Goal: Task Accomplishment & Management: Complete application form

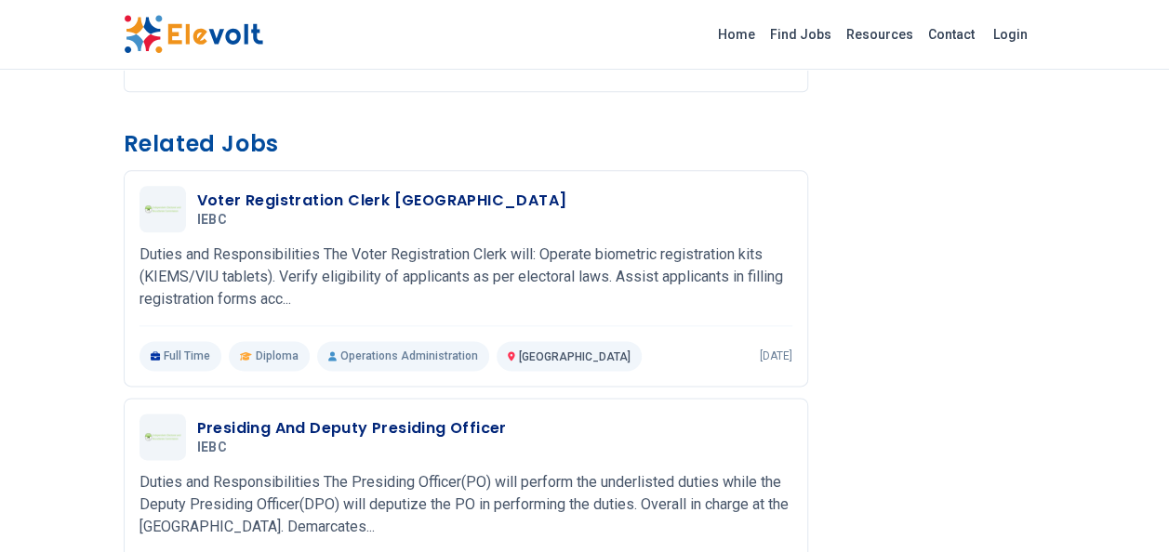
scroll to position [1028, 0]
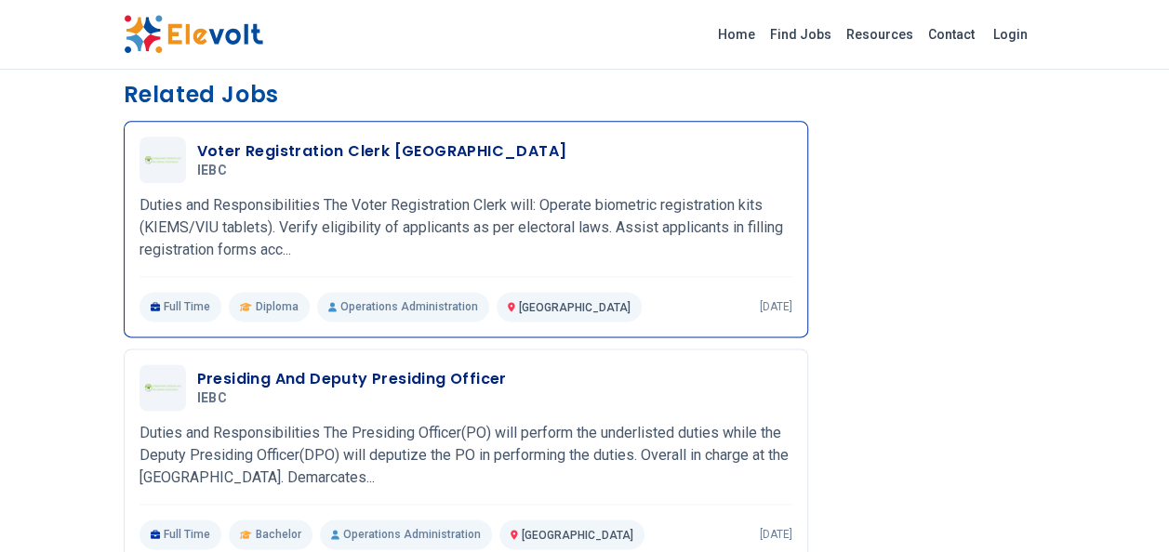
click at [271, 307] on span "Diploma" at bounding box center [277, 306] width 43 height 15
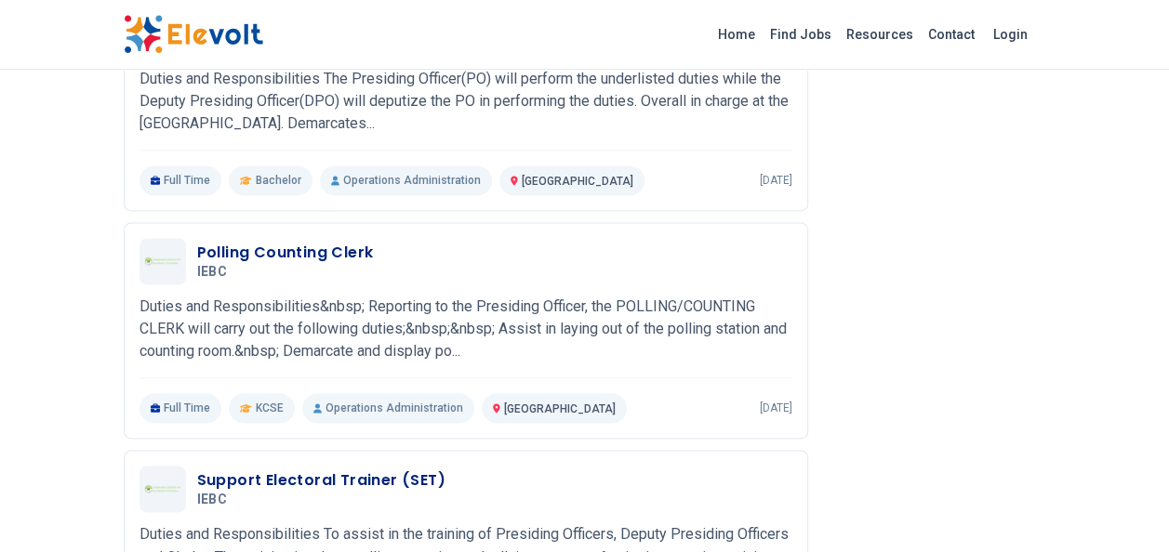
scroll to position [1202, 0]
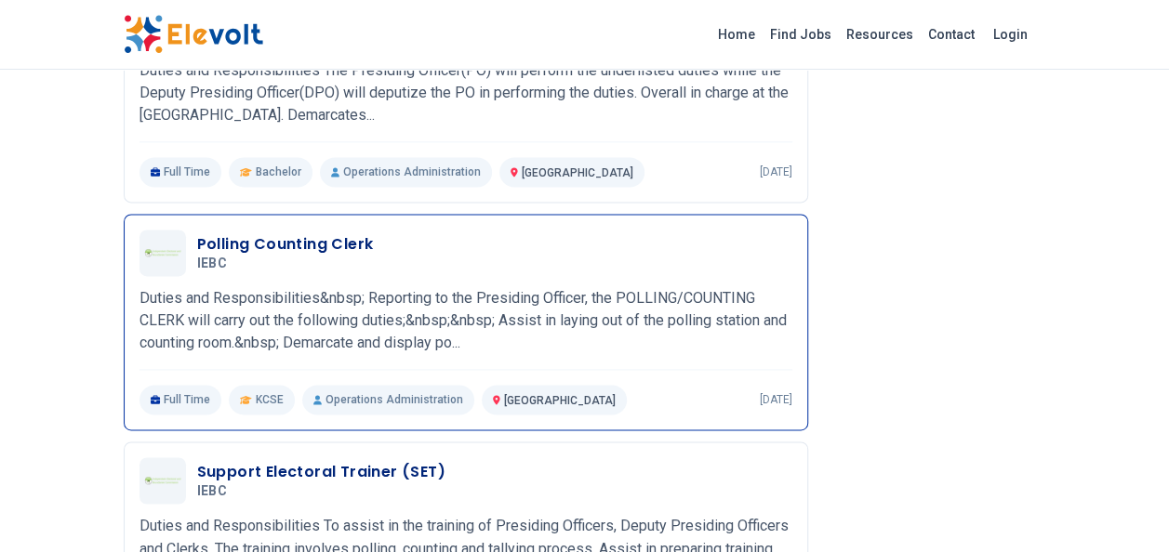
click at [699, 385] on div "Full Time KCSE Operations Administration Nairobi KE 1 day ago" at bounding box center [465, 400] width 653 height 30
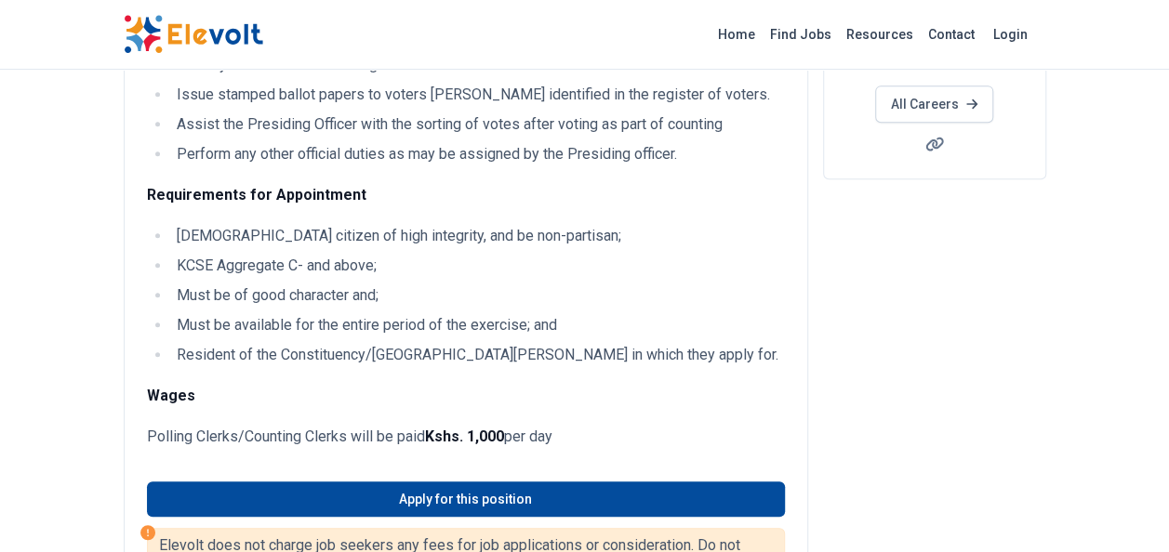
scroll to position [384, 0]
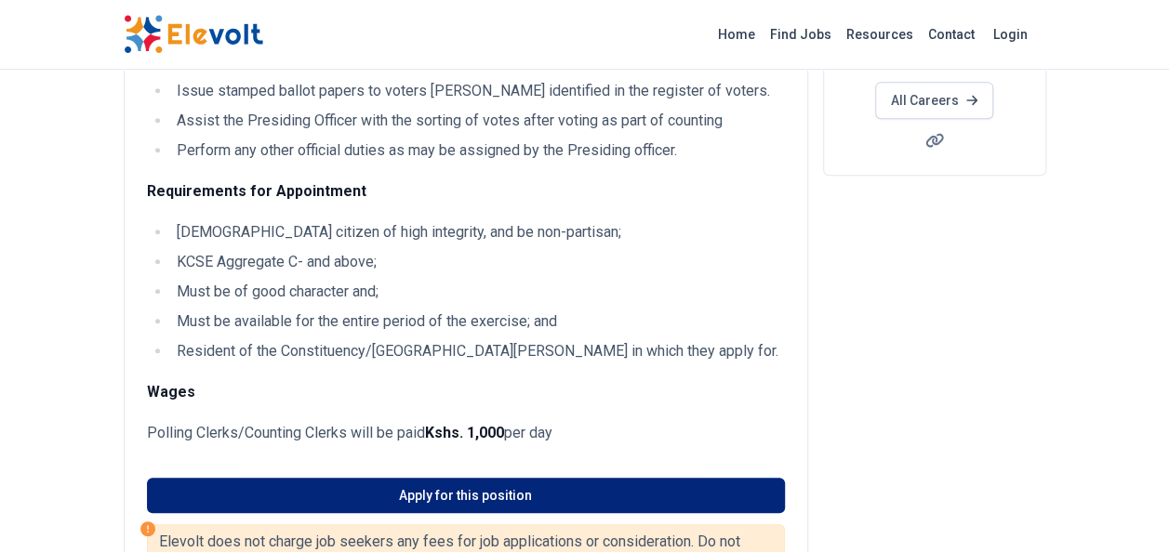
click at [691, 480] on link "Apply for this position" at bounding box center [466, 495] width 638 height 35
